Goal: Task Accomplishment & Management: Complete application form

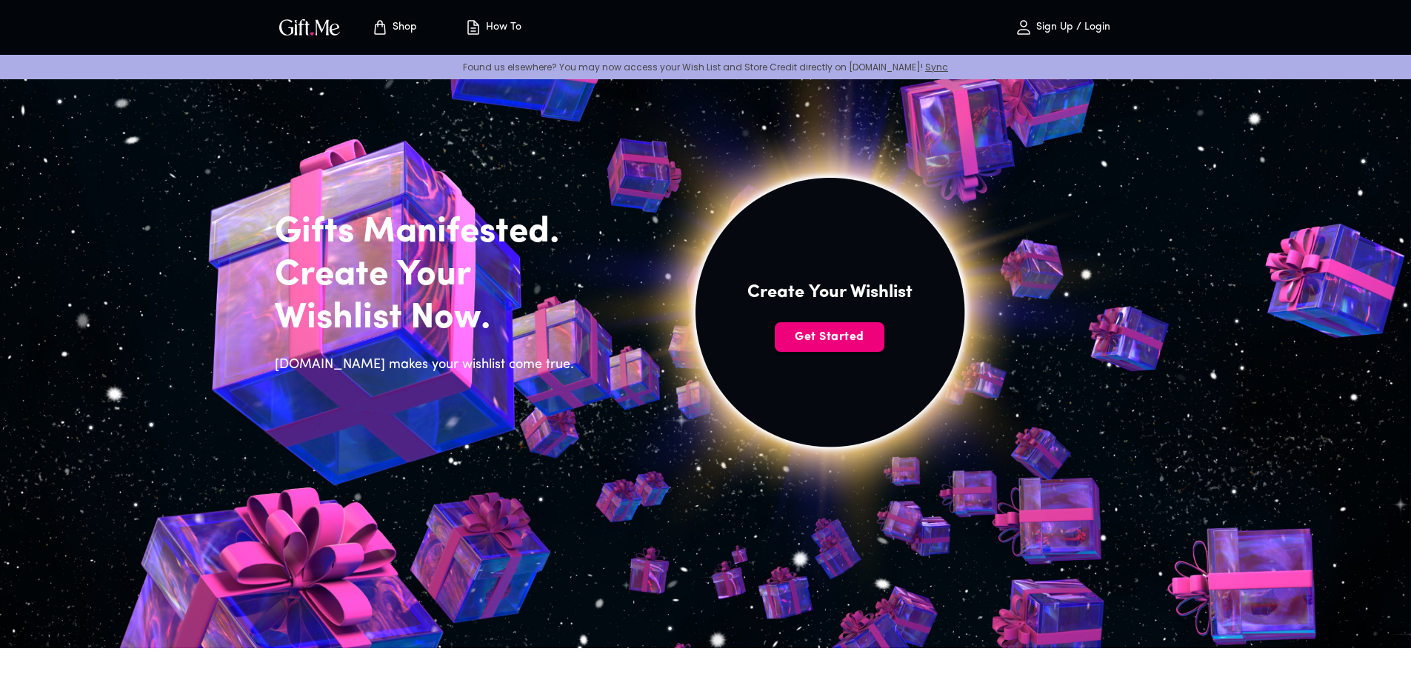
click at [832, 324] on button "Get Started" at bounding box center [830, 337] width 110 height 30
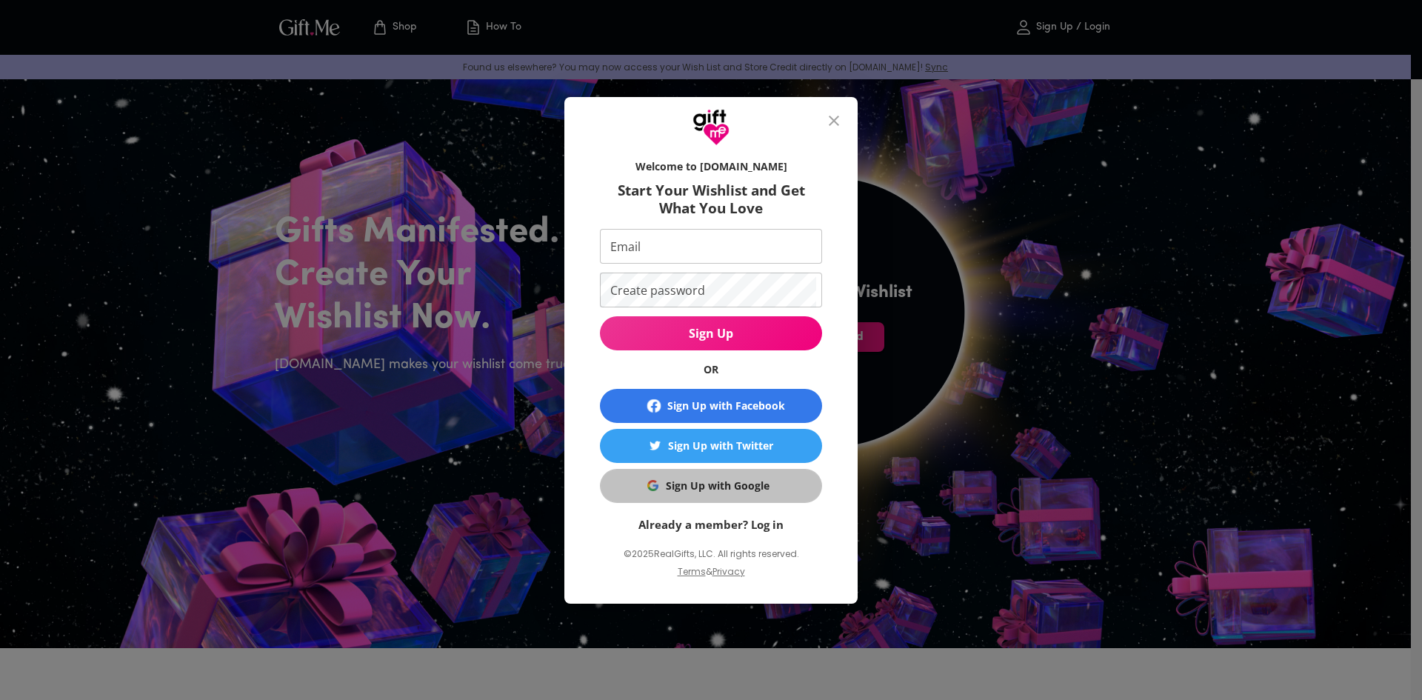
click at [744, 492] on div "Sign Up with Google" at bounding box center [718, 486] width 104 height 16
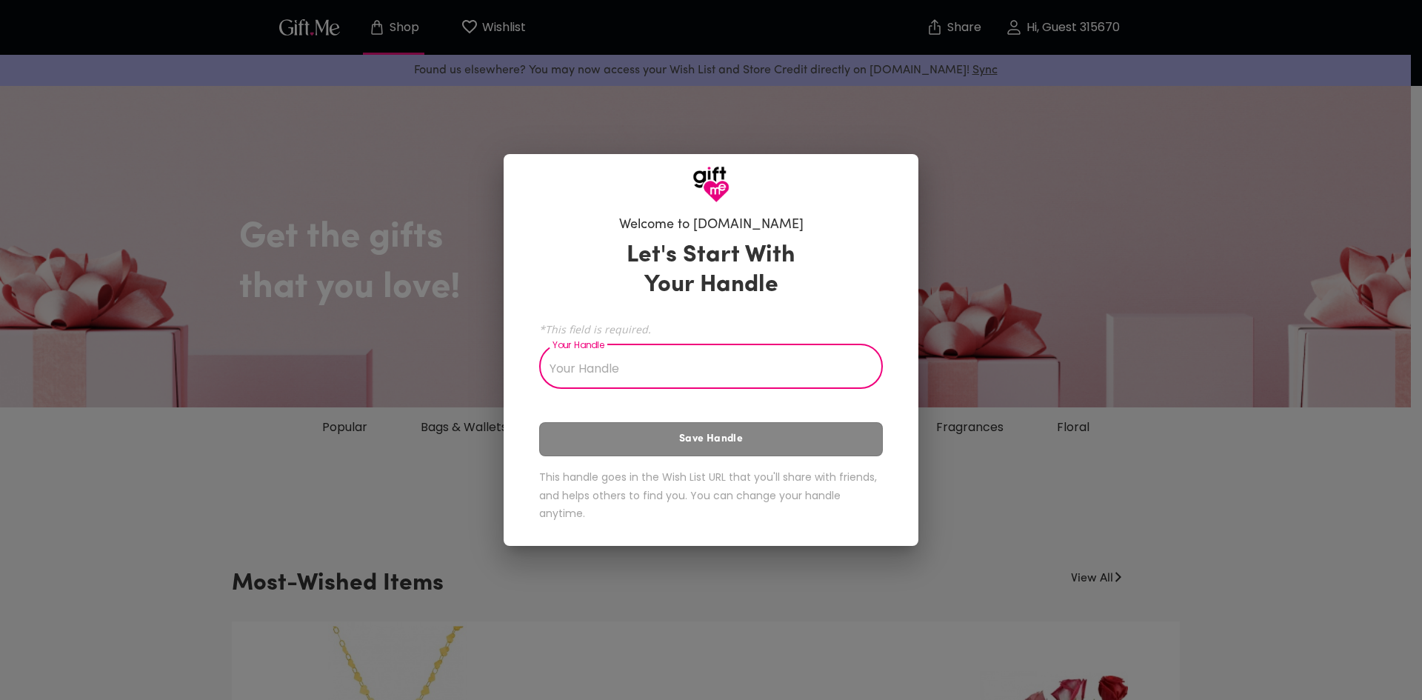
click at [567, 365] on input "Your Handle" at bounding box center [702, 367] width 327 height 41
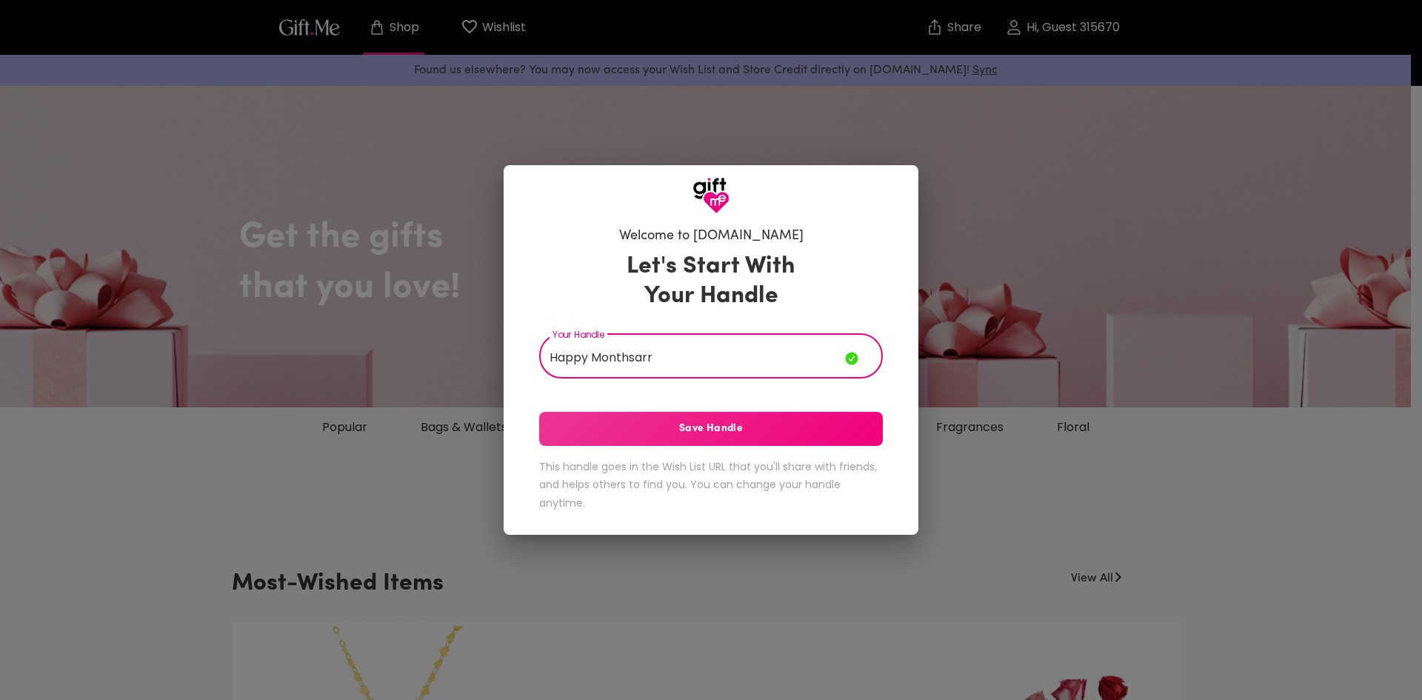
click at [589, 358] on input "Happy Monthsarr" at bounding box center [692, 357] width 306 height 41
click at [685, 358] on input "Happy 2nd Monthsarr" at bounding box center [692, 357] width 306 height 41
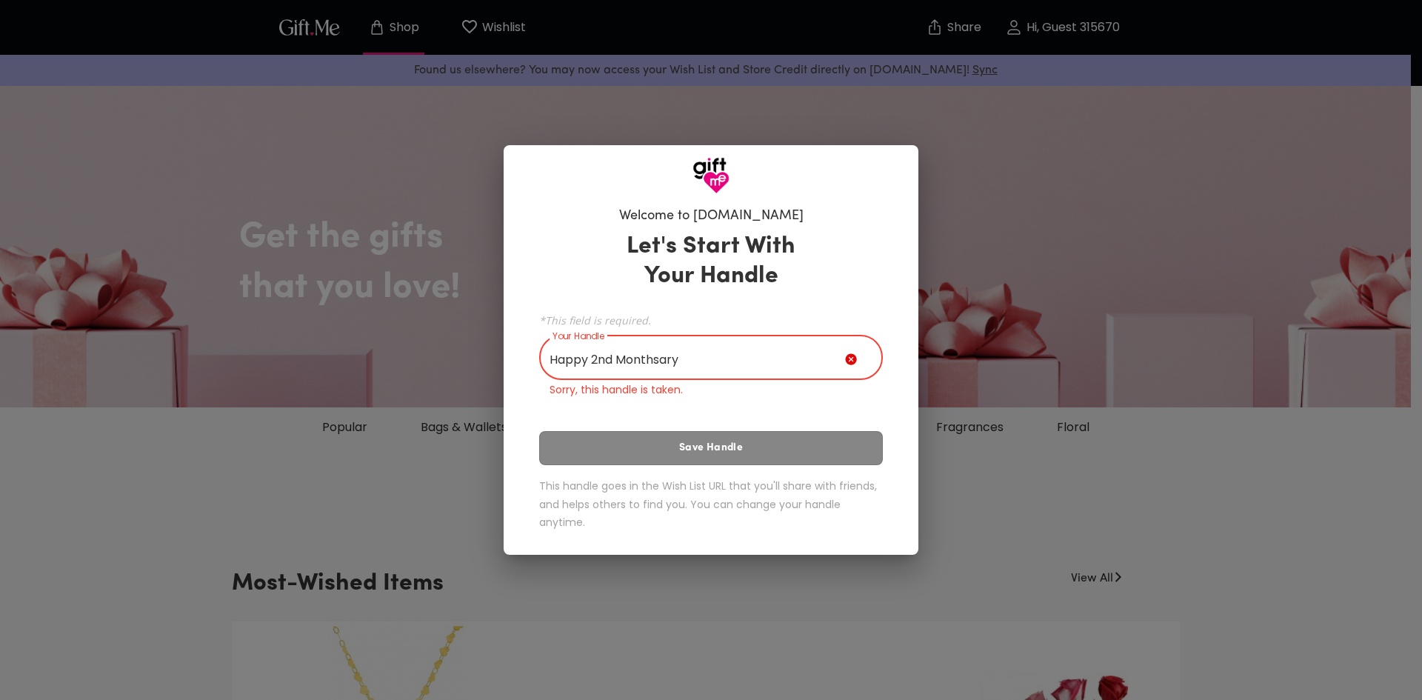
drag, startPoint x: 685, startPoint y: 358, endPoint x: 459, endPoint y: 340, distance: 226.7
click at [459, 340] on div "Welcome to Gift.me Let's Start With Your Handle *This field is required. Your H…" at bounding box center [711, 350] width 1422 height 700
click at [684, 361] on input "Happy 2nd Monthsary" at bounding box center [692, 358] width 306 height 41
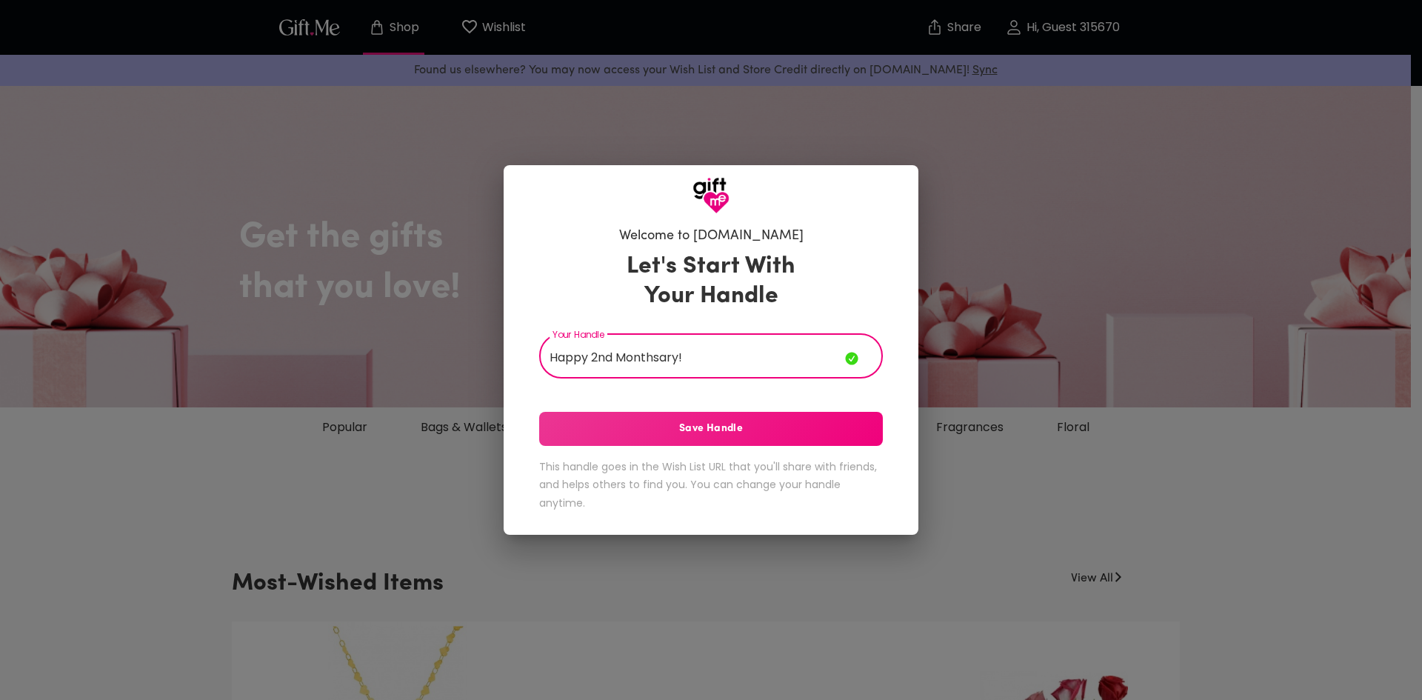
click at [616, 356] on input "Happy 2nd Monthsary!" at bounding box center [692, 357] width 306 height 41
click at [670, 358] on input "Happy Monthsary!" at bounding box center [692, 357] width 306 height 41
click at [592, 361] on input "Happy Monthsary, Bib" at bounding box center [692, 357] width 306 height 41
click at [681, 352] on input "HappyMonthsary, Bib" at bounding box center [692, 357] width 306 height 41
drag, startPoint x: 690, startPoint y: 350, endPoint x: 534, endPoint y: 324, distance: 157.7
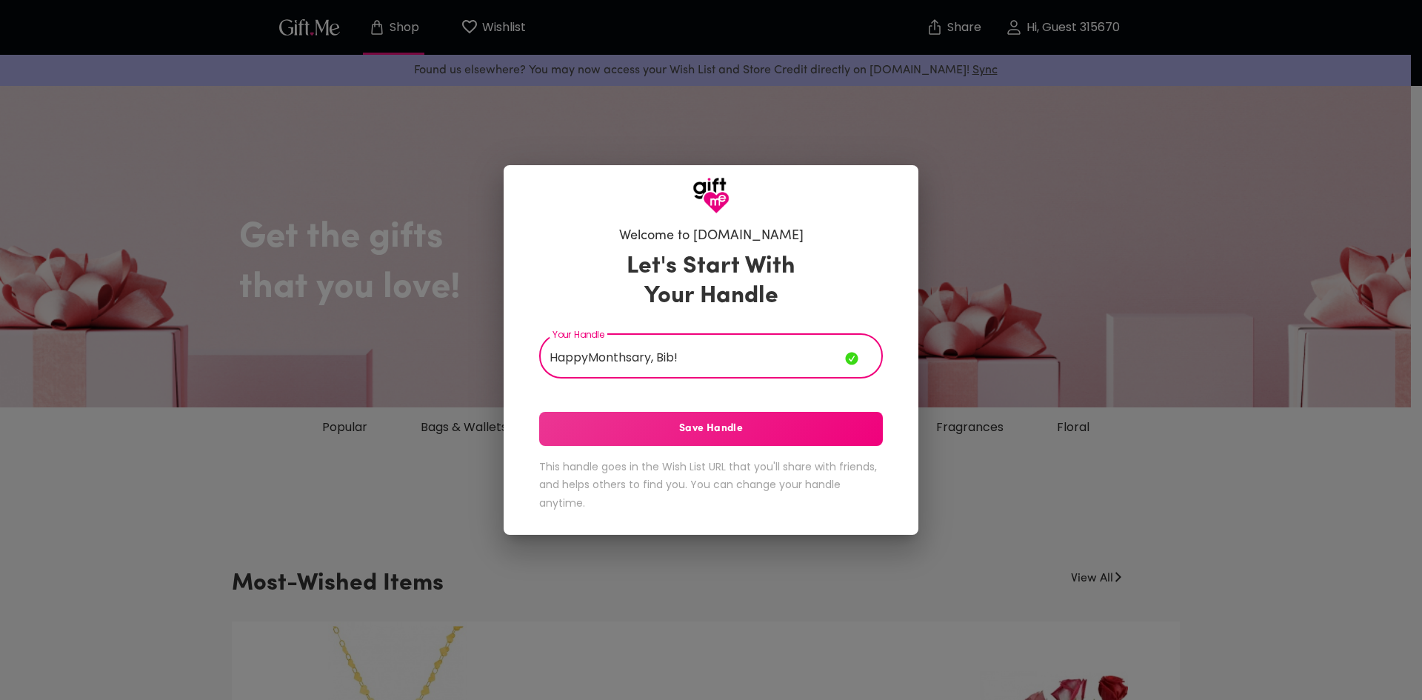
click at [535, 324] on div "Welcome to Gift.me Let's Start With Your Handle Your Handle HappyMonthsary, Bib…" at bounding box center [710, 372] width 367 height 304
click at [612, 358] on input "2 Months together!" at bounding box center [692, 357] width 306 height 41
click at [681, 430] on span "Save Handle" at bounding box center [711, 429] width 344 height 16
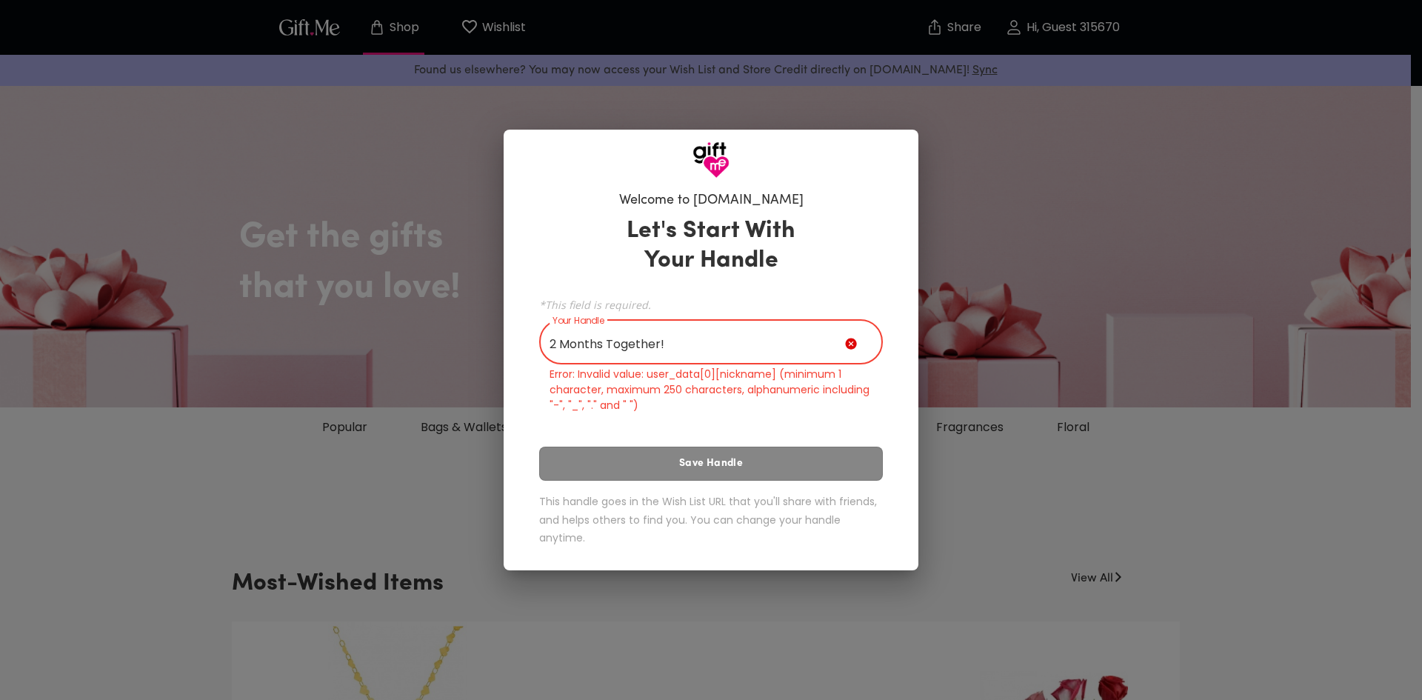
click at [673, 338] on input "2 Months Together!" at bounding box center [692, 343] width 306 height 41
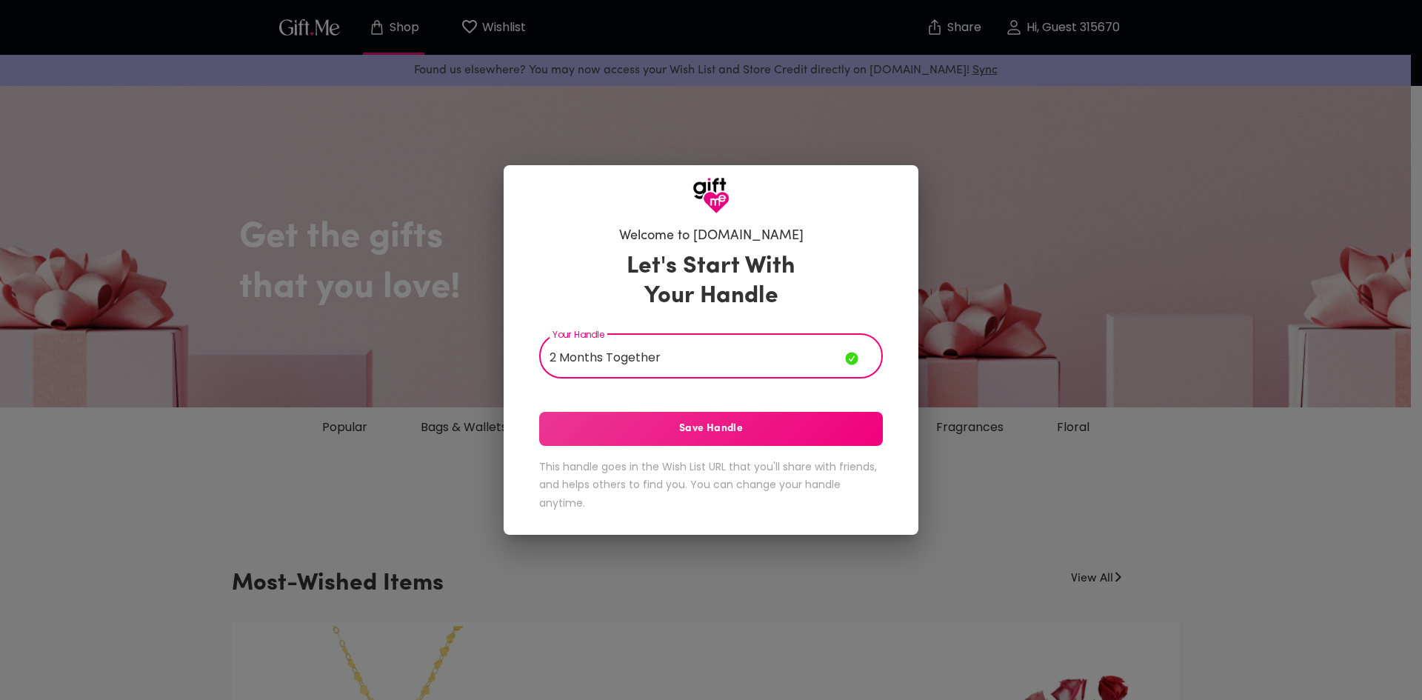
type input "2 Months Together"
click at [678, 430] on span "Save Handle" at bounding box center [711, 429] width 344 height 16
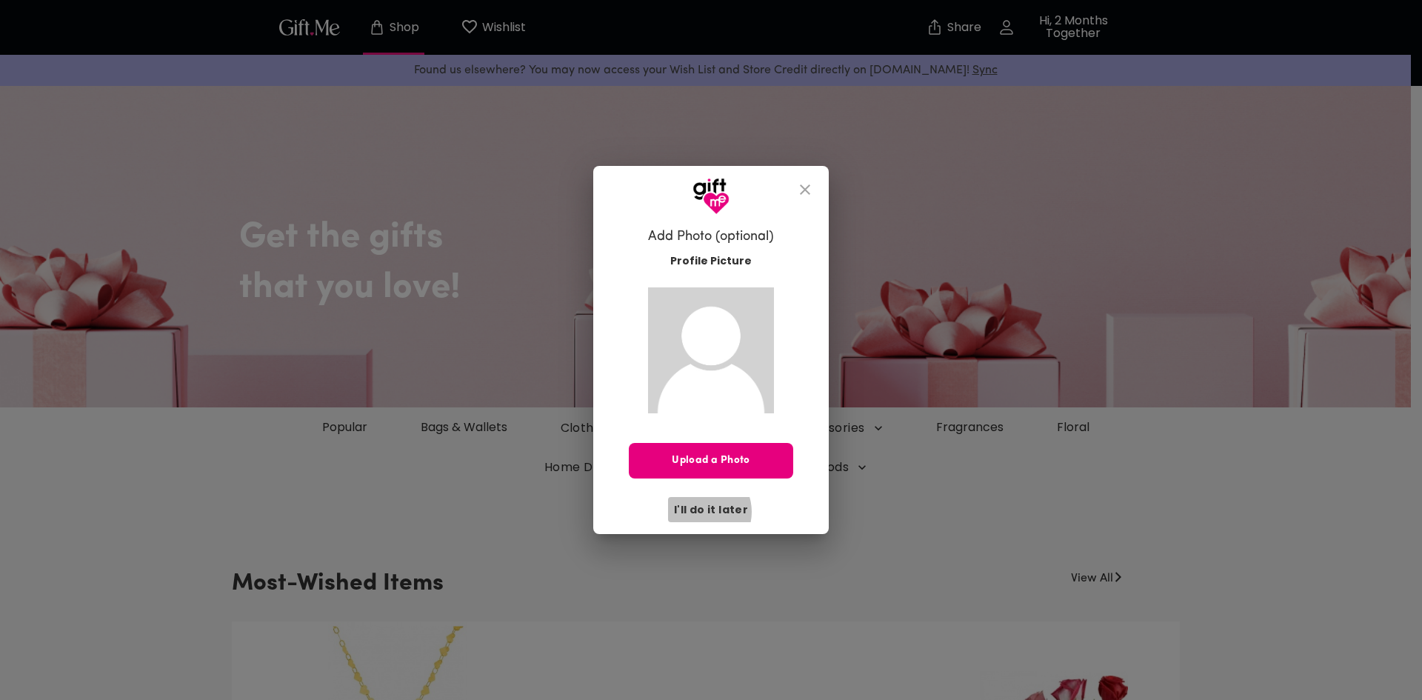
click at [702, 512] on span "I'll do it later" at bounding box center [711, 509] width 74 height 16
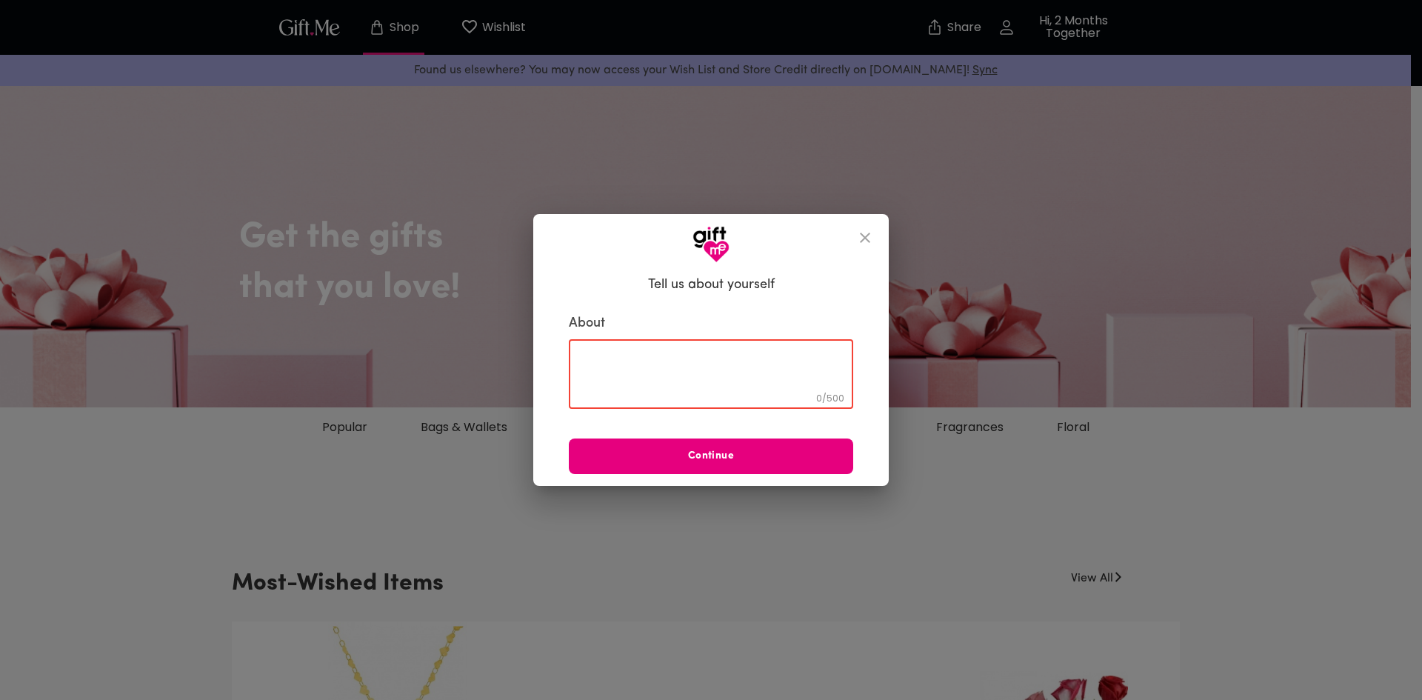
click at [711, 377] on textarea at bounding box center [711, 374] width 264 height 42
type textarea "aefawrgyew"
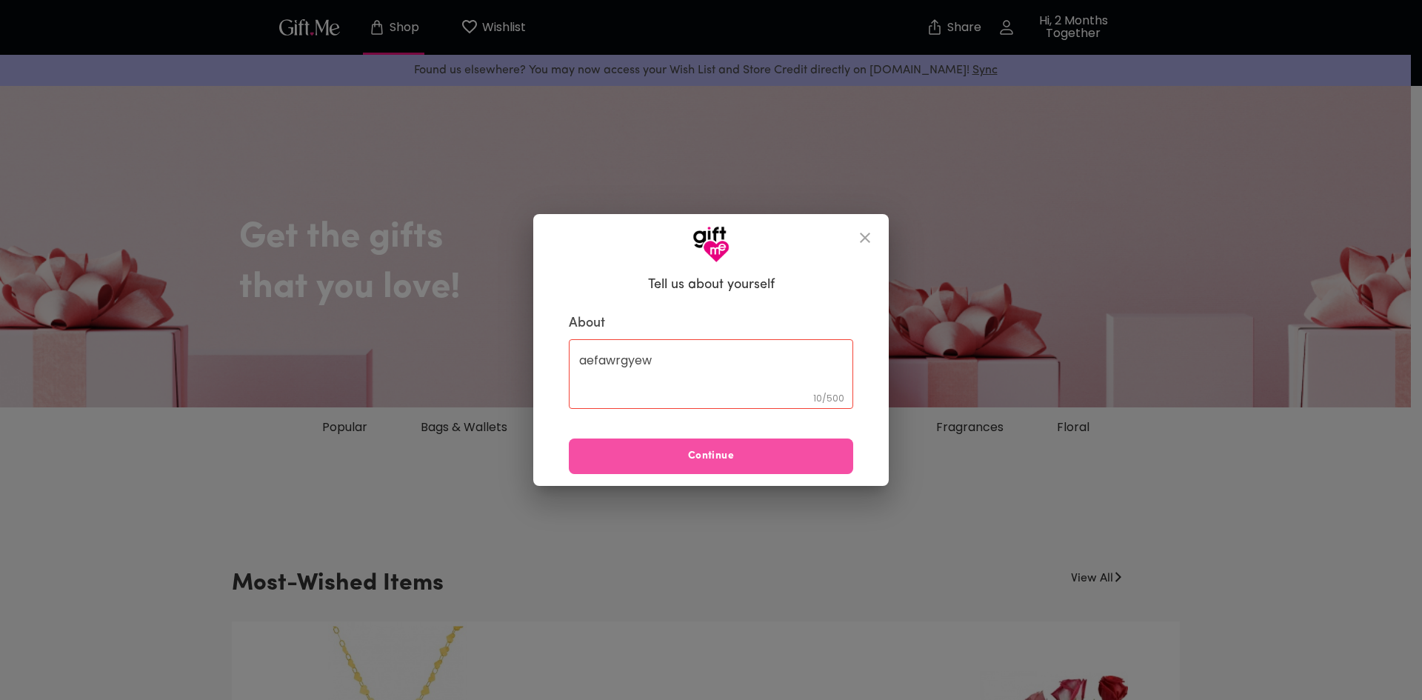
click at [687, 445] on button "Continue" at bounding box center [711, 456] width 284 height 36
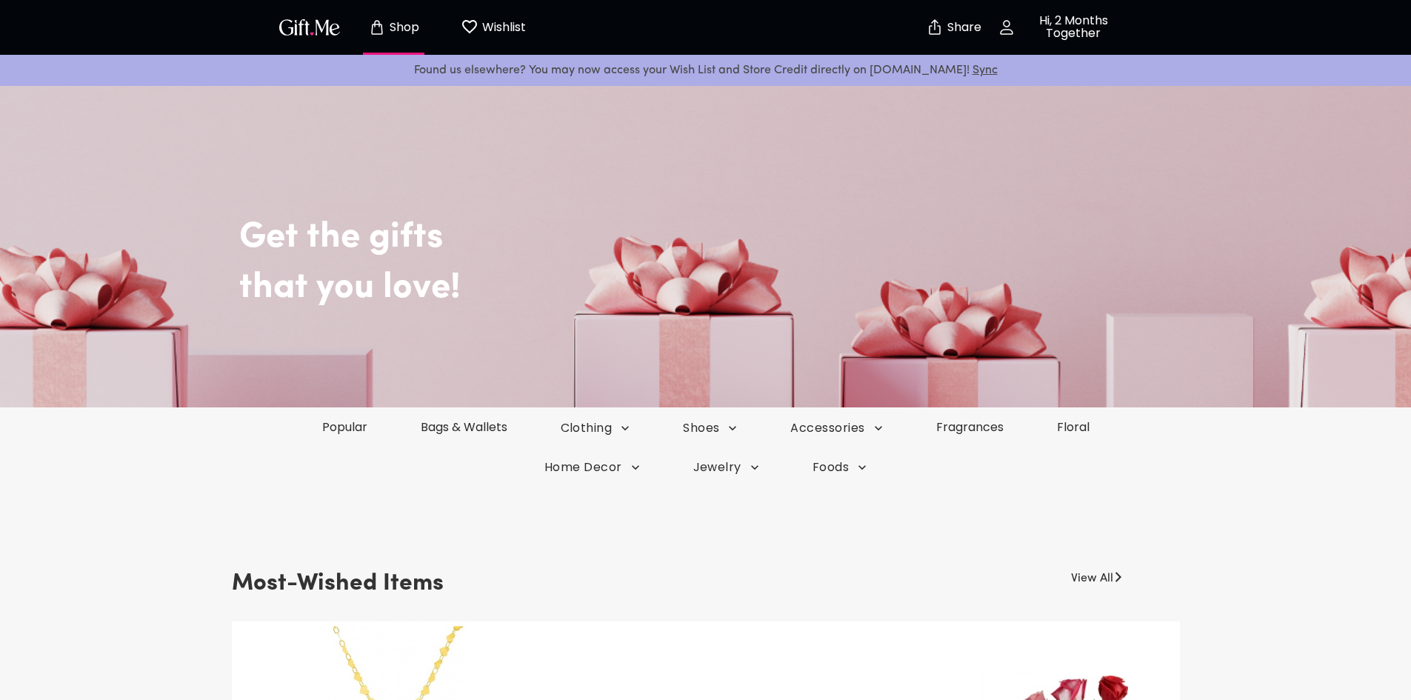
click at [1024, 179] on h2 "Get the gifts" at bounding box center [739, 215] width 1000 height 87
click at [1069, 9] on button "Hi, 2 Months Together" at bounding box center [1063, 27] width 148 height 47
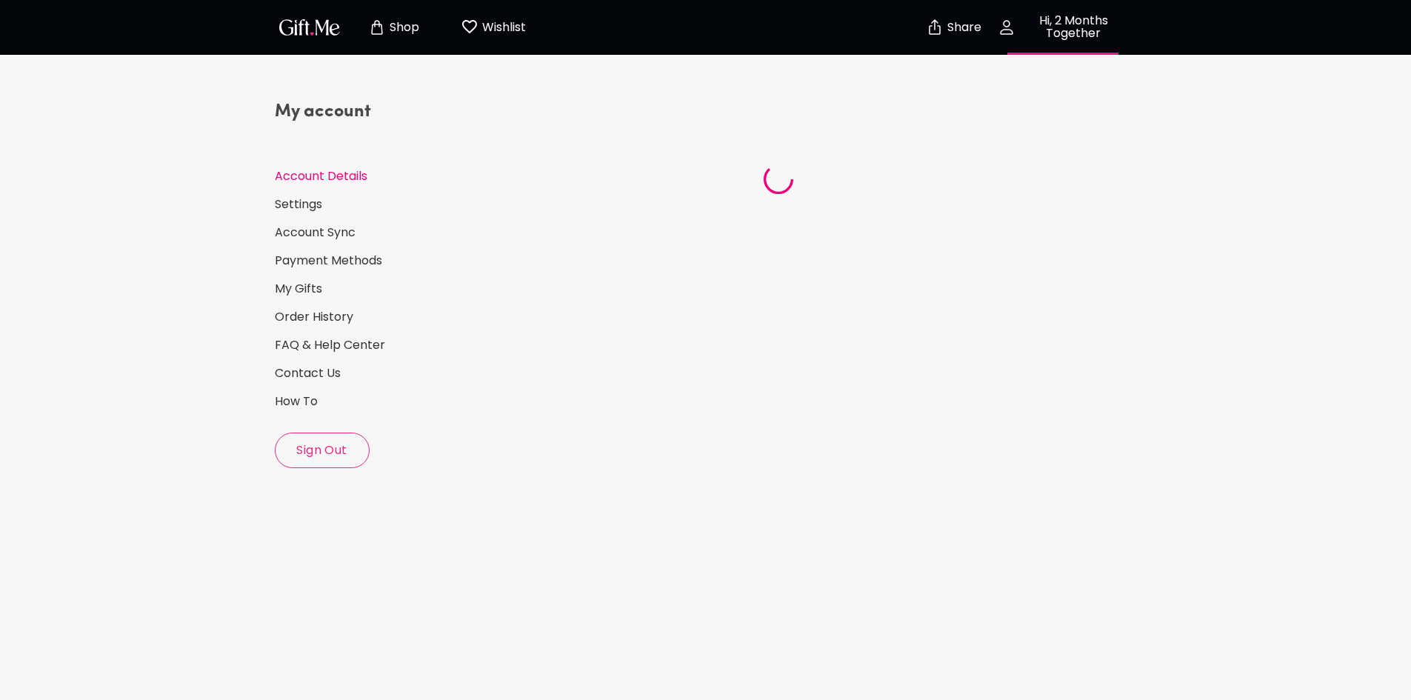
select select "US"
